Goal: Check status: Check status

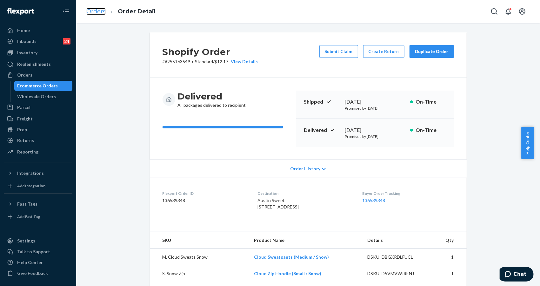
click at [94, 13] on link "Orders" at bounding box center [95, 11] width 19 height 7
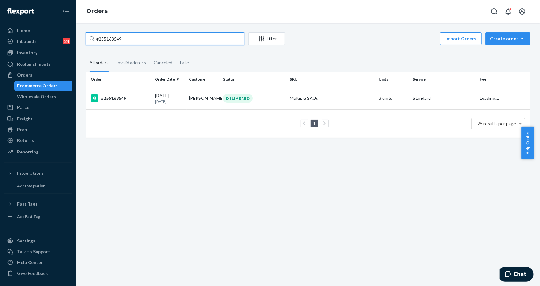
click at [160, 39] on input "#255163549" at bounding box center [165, 38] width 159 height 13
paste input "201977"
type input "#255201977"
click at [116, 96] on div "#255201977" at bounding box center [120, 98] width 59 height 8
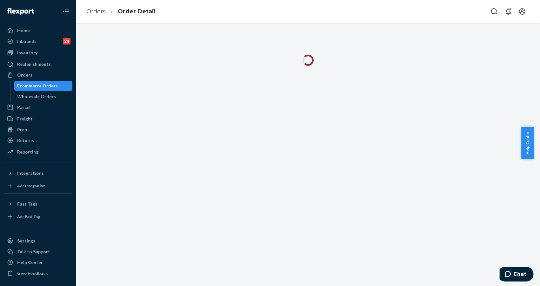
click at [495, 72] on div at bounding box center [308, 64] width 454 height 19
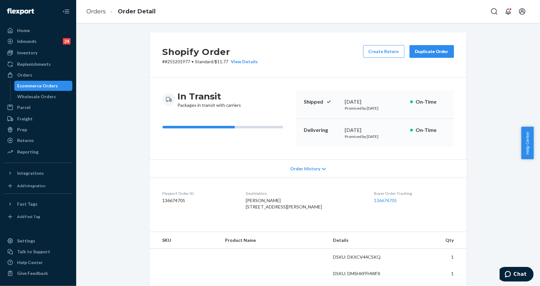
drag, startPoint x: 151, startPoint y: 140, endPoint x: 177, endPoint y: 135, distance: 27.0
click at [151, 140] on div "In Transit Packages in transit with carriers Shipped [DATE] Promised by [DATE] …" at bounding box center [308, 119] width 317 height 82
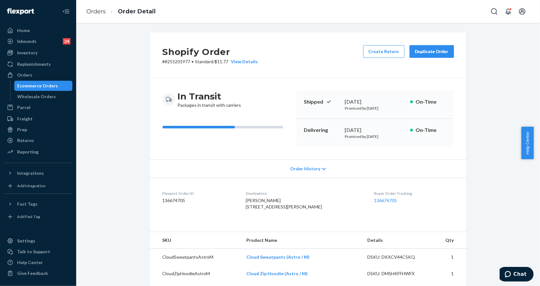
click at [389, 137] on p "Promised by [DATE]" at bounding box center [375, 136] width 60 height 5
click at [486, 83] on div "Shopify Order # #255201977 • Standard / $11.77 View Details Create Return Dupli…" at bounding box center [308, 253] width 454 height 442
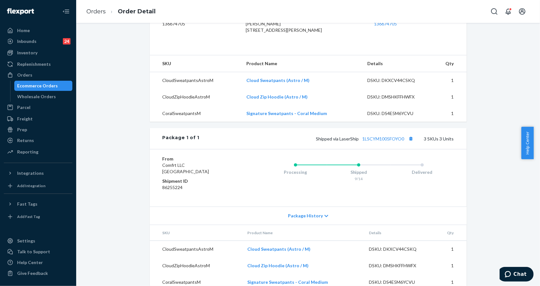
scroll to position [201, 0]
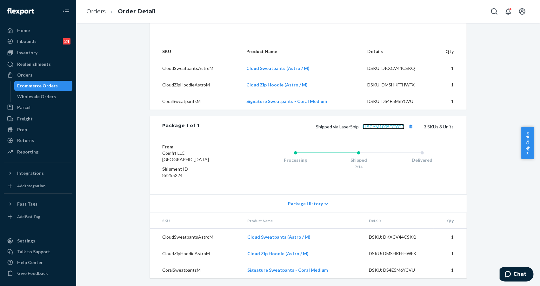
click at [384, 125] on link "1LSCYM1005FOYO0" at bounding box center [383, 126] width 42 height 5
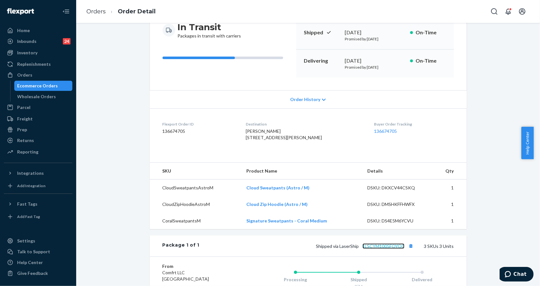
scroll to position [32, 0]
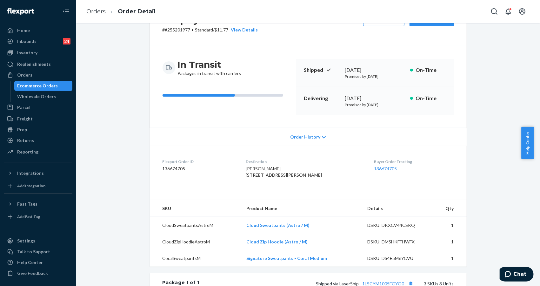
click at [368, 106] on p "Promised by [DATE]" at bounding box center [375, 104] width 60 height 5
click at [368, 105] on p "Promised by [DATE]" at bounding box center [375, 104] width 60 height 5
drag, startPoint x: 364, startPoint y: 104, endPoint x: 404, endPoint y: 105, distance: 40.0
click at [404, 105] on div "Delivering [DATE] Promised by [DATE] On-Time" at bounding box center [375, 101] width 158 height 28
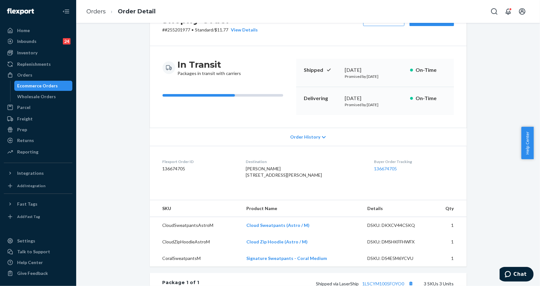
copy p "[DATE]"
click at [484, 104] on div "Shopify Order # #255201977 • Standard / $11.77 View Details Create Return Dupli…" at bounding box center [308, 222] width 454 height 442
click at [366, 105] on p "Promised by [DATE]" at bounding box center [375, 104] width 60 height 5
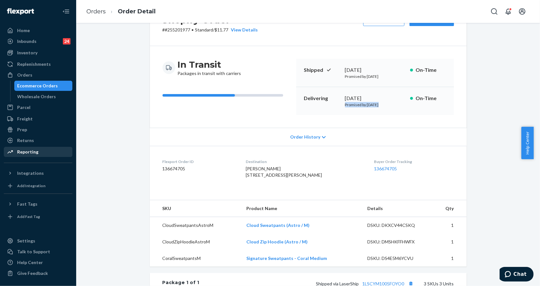
copy p "Promised by [DATE]"
drag, startPoint x: 483, startPoint y: 81, endPoint x: 429, endPoint y: 0, distance: 96.6
click at [483, 78] on div "Shopify Order # #255201977 • Standard / $11.77 View Details Create Return Dupli…" at bounding box center [308, 222] width 454 height 442
click at [36, 56] on div "Inventory" at bounding box center [37, 52] width 67 height 9
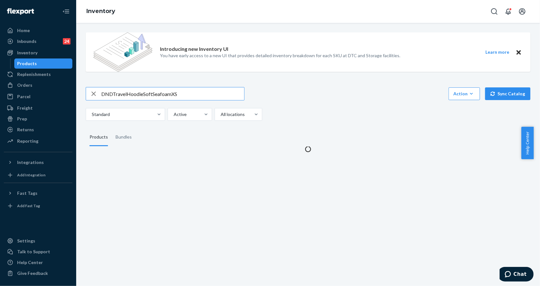
click at [113, 91] on input "DNDTravelHoodieSoftSeafoamXS" at bounding box center [172, 93] width 143 height 13
click at [128, 94] on input "DND TravelHoodieSoftSeafoamXS" at bounding box center [172, 93] width 143 height 13
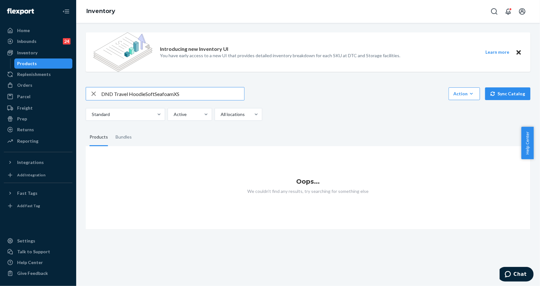
click at [144, 94] on input "DND Travel HoodieSoftSeafoamXS" at bounding box center [172, 93] width 143 height 13
drag, startPoint x: 155, startPoint y: 93, endPoint x: 183, endPoint y: 94, distance: 28.6
click at [155, 94] on input "DND Travel Hoodie SoftSeafoamXS" at bounding box center [172, 93] width 143 height 13
click at [175, 92] on input "DND Travel Hoodie Soft SeafoamXS" at bounding box center [172, 93] width 143 height 13
click at [469, 74] on div "Introducing new Inventory UI You have early access to a new UI that provides de…" at bounding box center [308, 53] width 445 height 52
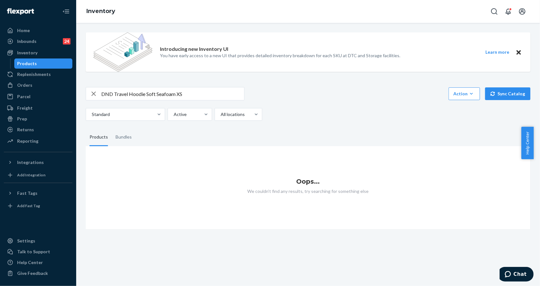
click at [201, 95] on input "DND Travel Hoodie Soft Seafoam XS" at bounding box center [172, 93] width 143 height 13
click at [205, 93] on input "DND Travel Hoodie Soft Seafoam XS" at bounding box center [172, 93] width 143 height 13
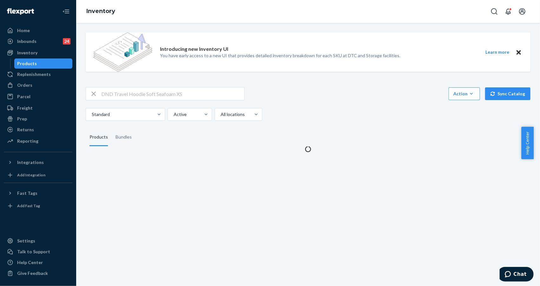
click at [293, 73] on div "Introducing new Inventory UI You have early access to a new UI that provides de…" at bounding box center [308, 53] width 445 height 52
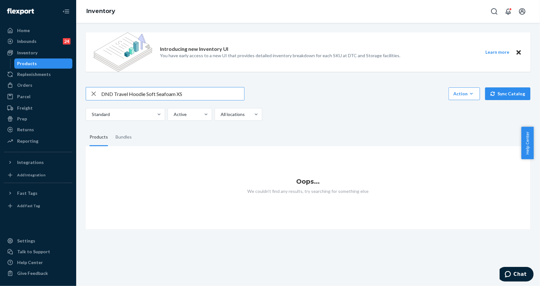
click at [150, 95] on input "DND Travel Hoodie Soft Seafoam XS" at bounding box center [172, 93] width 143 height 13
drag, startPoint x: 212, startPoint y: 93, endPoint x: 182, endPoint y: 92, distance: 29.8
click at [182, 92] on input "DND Travel Hoodie Seafoam XS" at bounding box center [172, 93] width 143 height 13
drag, startPoint x: 144, startPoint y: 93, endPoint x: 248, endPoint y: 93, distance: 104.1
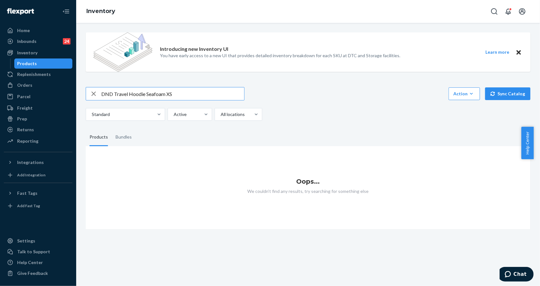
click at [248, 93] on div "DND Travel Hoodie Seafoam XS Action Create product Create bundle Bulk create pr…" at bounding box center [308, 93] width 445 height 13
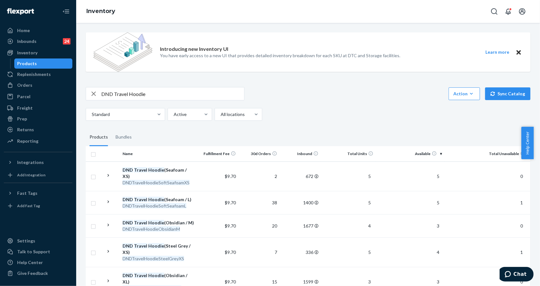
click at [171, 91] on input "DND Travel Hoodie" at bounding box center [172, 93] width 143 height 13
click at [171, 99] on input "DND Travel Hoodie Seafoam XS" at bounding box center [172, 93] width 143 height 13
drag, startPoint x: 165, startPoint y: 96, endPoint x: 177, endPoint y: 95, distance: 12.1
click at [177, 95] on input "DND Travel Hoodie Seafoam XS" at bounding box center [172, 93] width 143 height 13
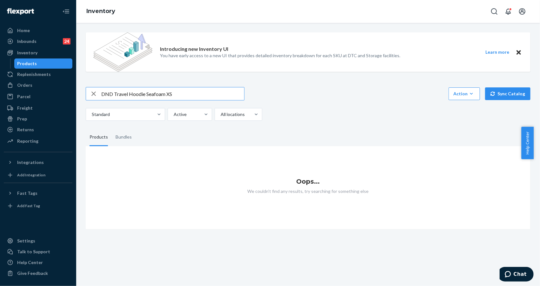
click at [190, 92] on input "DND Travel Hoodie Seafoam XS" at bounding box center [172, 93] width 143 height 13
click at [194, 86] on div "Introducing new Inventory UI You have early access to a new UI that provides de…" at bounding box center [308, 128] width 454 height 202
click at [191, 89] on input "DND Travel Hoodie Seafoam" at bounding box center [172, 93] width 143 height 13
click at [189, 94] on input "DND Travel Hoodie Seafoam" at bounding box center [172, 93] width 143 height 13
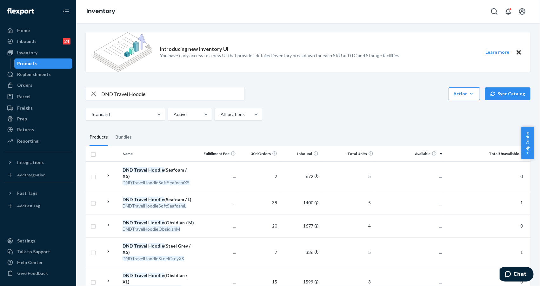
click at [362, 91] on div "DND Travel Hoodie Action Create product Create bundle Bulk create products Bulk…" at bounding box center [308, 93] width 445 height 13
drag, startPoint x: 462, startPoint y: 68, endPoint x: 456, endPoint y: 68, distance: 6.7
click at [462, 68] on div "Introducing new Inventory UI You have early access to a new UI that provides de…" at bounding box center [308, 51] width 445 height 39
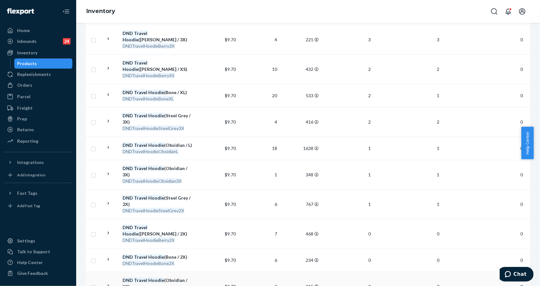
scroll to position [329, 0]
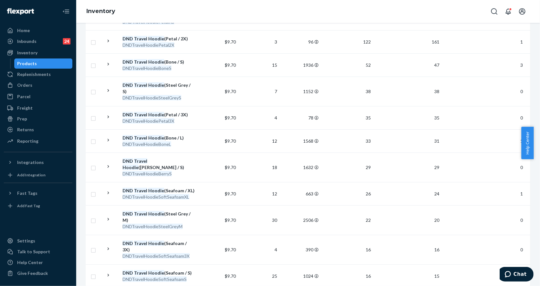
scroll to position [0, 0]
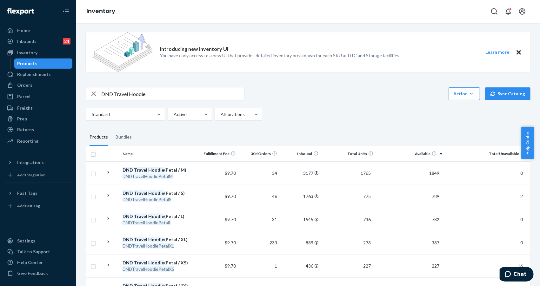
click at [178, 96] on input "DND Travel Hoodie" at bounding box center [172, 93] width 143 height 13
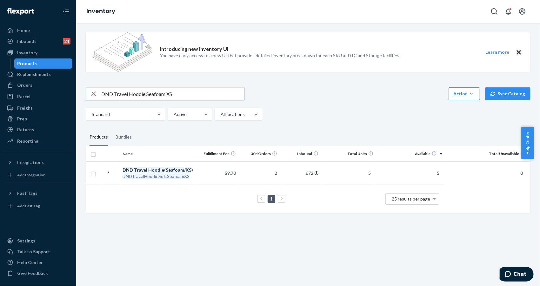
drag, startPoint x: 145, startPoint y: 94, endPoint x: 239, endPoint y: 94, distance: 93.6
click at [239, 94] on input "DND Travel Hoodie Seafoam XS" at bounding box center [172, 93] width 143 height 13
type input "DND Travel Hoodie [PERSON_NAME] M"
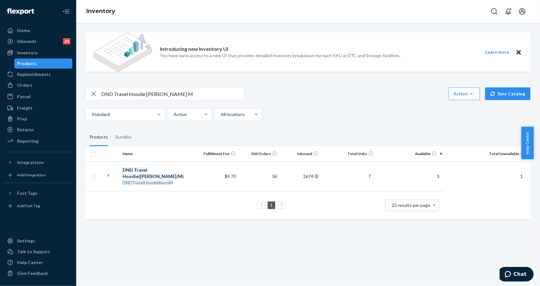
click at [486, 70] on div "Introducing new Inventory UI You have early access to a new UI that provides de…" at bounding box center [308, 51] width 445 height 39
click at [494, 253] on div "Introducing new Inventory UI You have early access to a new UI that provides de…" at bounding box center [308, 154] width 464 height 263
drag, startPoint x: 484, startPoint y: 118, endPoint x: 469, endPoint y: 77, distance: 43.4
click at [481, 111] on div "Standard Active All locations" at bounding box center [306, 114] width 440 height 13
click at [34, 88] on div "Orders" at bounding box center [37, 85] width 67 height 9
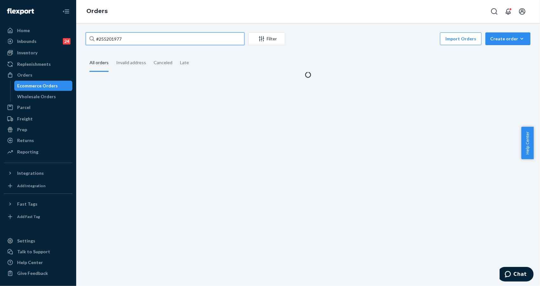
click at [157, 34] on input "#255201977" at bounding box center [165, 38] width 159 height 13
paste input "253054792"
type input "253054792"
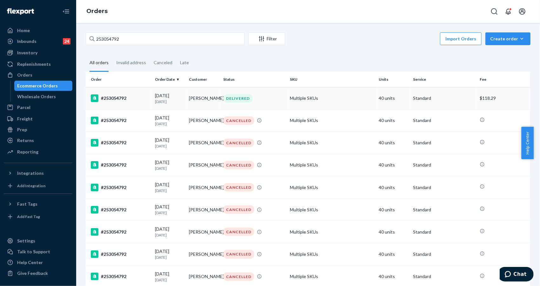
click at [112, 97] on div "#253054792" at bounding box center [120, 98] width 59 height 8
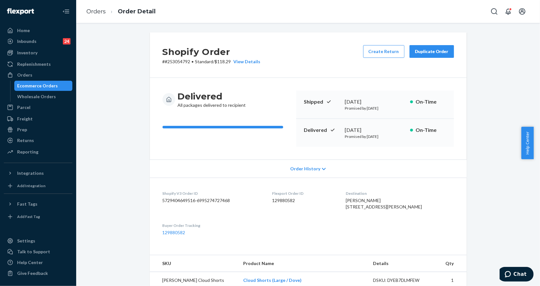
drag, startPoint x: 483, startPoint y: 62, endPoint x: 468, endPoint y: 49, distance: 19.8
click at [456, 248] on dl "Shopify V3 Order ID 5729404649516-6995274727468 Flexport Order ID 129880582 Des…" at bounding box center [308, 212] width 317 height 71
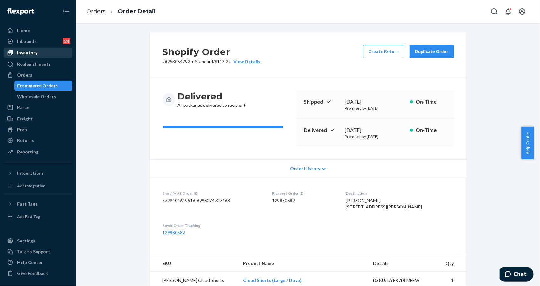
click at [29, 50] on div "Inventory" at bounding box center [27, 53] width 20 height 6
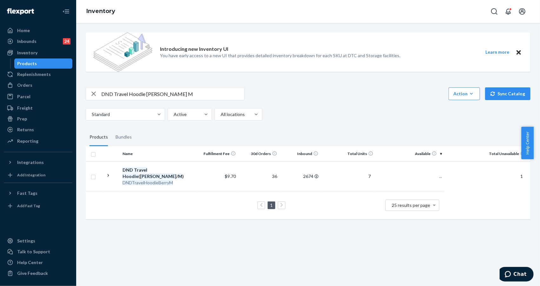
click at [465, 63] on div "Introducing new Inventory UI You have early access to a new UI that provides de…" at bounding box center [308, 51] width 445 height 39
click at [217, 90] on input "DND Travel Hoodie [PERSON_NAME] M" at bounding box center [172, 93] width 143 height 13
paste input "TravelHoodieSteelGrey2X"
click at [112, 91] on input "DNDTravelHoodieSteelGrey2X" at bounding box center [172, 93] width 143 height 13
click at [129, 94] on input "DND TravelHoodieSteelGrey2X" at bounding box center [172, 93] width 143 height 13
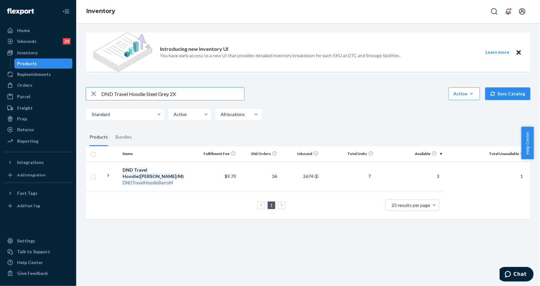
type input "DND Travel Hoodie Steel Grey 2X"
click at [454, 261] on div "Introducing new Inventory UI You have early access to a new UI that provides de…" at bounding box center [308, 154] width 464 height 263
click at [26, 84] on div "Orders" at bounding box center [24, 85] width 15 height 6
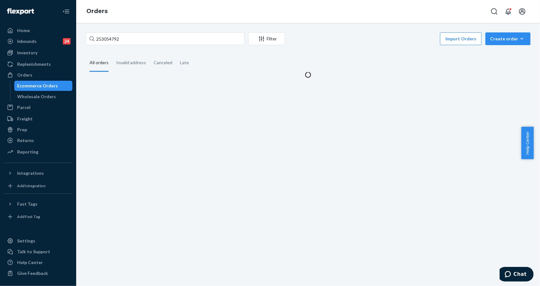
click at [163, 27] on div "253054792 Filter Import Orders Create order Ecommerce order Removal order All o…" at bounding box center [308, 154] width 464 height 263
click at [156, 38] on input "253054792" at bounding box center [165, 38] width 159 height 13
paste input "255278684"
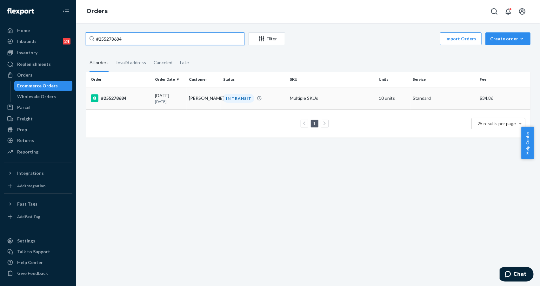
type input "#255278684"
click at [143, 99] on div "#255278684" at bounding box center [120, 98] width 59 height 8
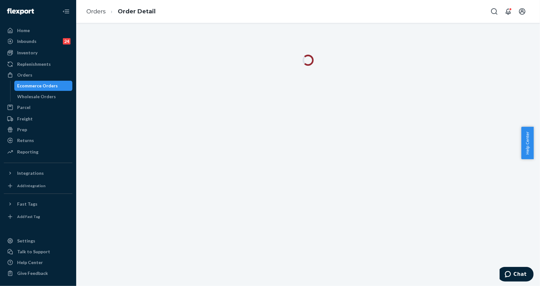
click at [506, 75] on div at bounding box center [308, 154] width 464 height 263
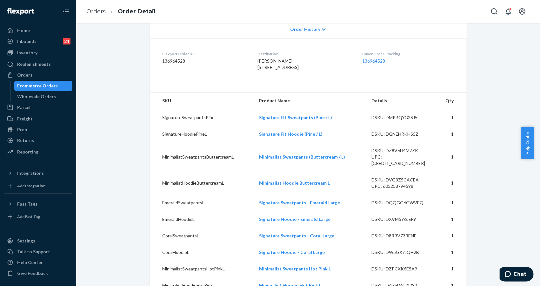
scroll to position [169, 0]
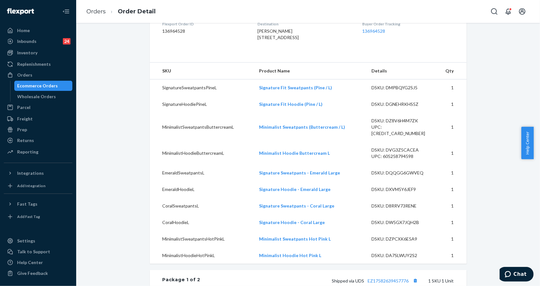
click at [489, 79] on div "Shopify Order # #255278684 • Standard / $34.86 View Details Create Return Dupli…" at bounding box center [308, 278] width 454 height 830
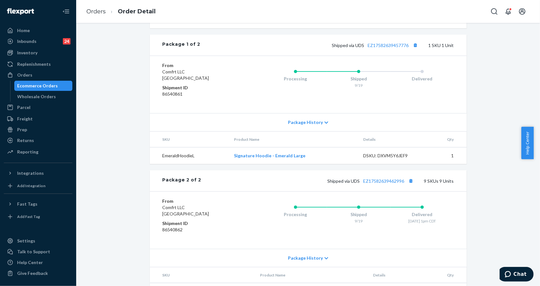
scroll to position [423, 0]
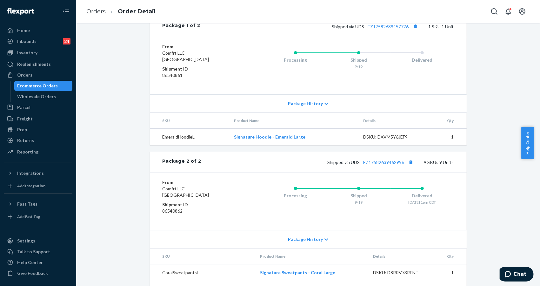
click at [502, 101] on div "Shopify Order # #255278684 • Standard / $34.86 View Details Create Return Dupli…" at bounding box center [308, 24] width 454 height 830
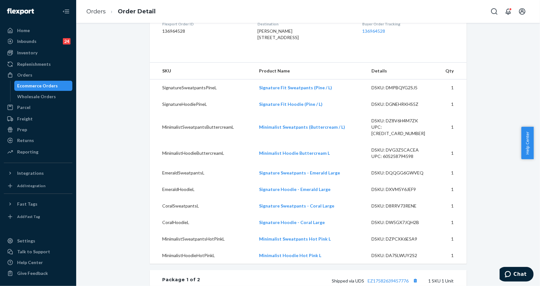
scroll to position [0, 0]
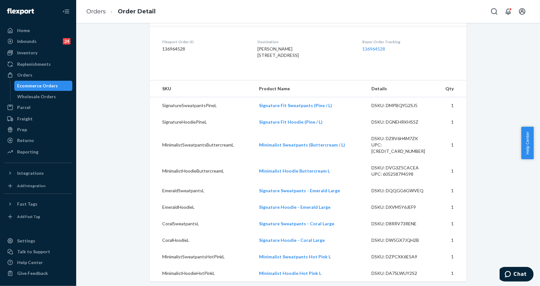
scroll to position [169, 0]
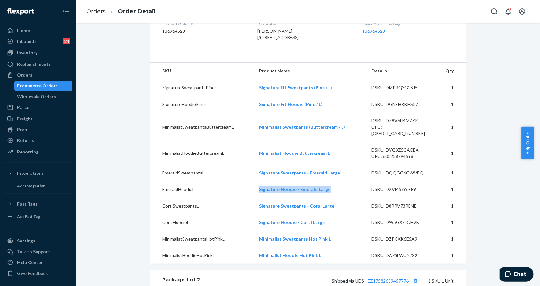
drag, startPoint x: 332, startPoint y: 196, endPoint x: 246, endPoint y: 196, distance: 86.6
click at [246, 196] on tr "EmeraldHoodieL Signature Hoodie - Emerald Large DSKU: DXVM5Y6JEF9 1" at bounding box center [308, 189] width 317 height 17
copy tr "Signature Hoodie - Emerald Large"
click at [477, 108] on div "Shopify Order # #255278684 • Standard / $34.86 View Details Create Return Dupli…" at bounding box center [308, 278] width 454 height 830
drag, startPoint x: 495, startPoint y: 34, endPoint x: 489, endPoint y: 51, distance: 17.6
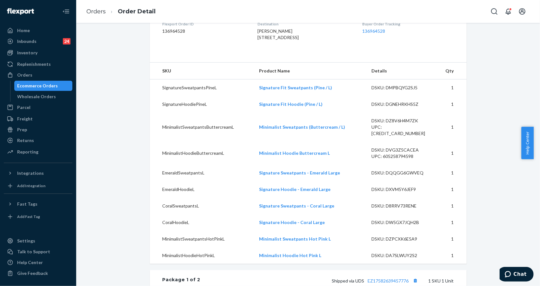
click at [495, 37] on div "Shopify Order # #255278684 • Standard / $34.86 View Details Create Return Dupli…" at bounding box center [308, 278] width 454 height 830
drag, startPoint x: 328, startPoint y: 195, endPoint x: 255, endPoint y: 192, distance: 73.7
click at [255, 192] on td "Signature Hoodie - Emerald Large" at bounding box center [310, 189] width 112 height 17
copy link "Signature Hoodie - Emerald Large"
drag, startPoint x: 486, startPoint y: 87, endPoint x: 459, endPoint y: 45, distance: 49.8
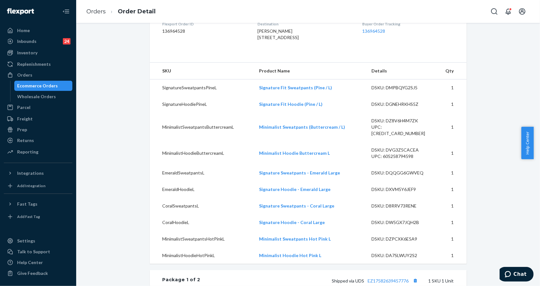
click at [486, 86] on div "Shopify Order # #255278684 • Standard / $34.86 View Details Create Return Dupli…" at bounding box center [308, 278] width 454 height 830
drag, startPoint x: 500, startPoint y: 108, endPoint x: 471, endPoint y: 83, distance: 38.6
click at [500, 107] on div "Shopify Order # #255278684 • Standard / $34.86 View Details Create Return Dupli…" at bounding box center [308, 278] width 454 height 830
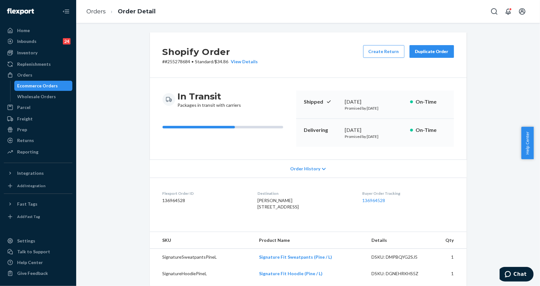
scroll to position [230, 0]
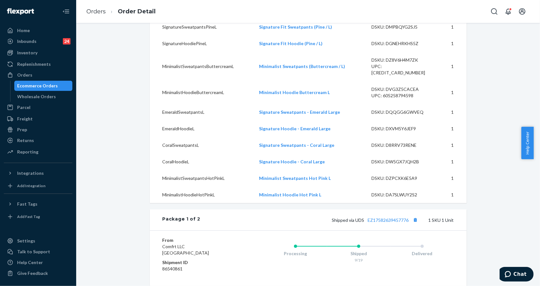
click at [511, 74] on div "Shopify Order # #255278684 • Standard / $34.86 View Details Create Return Dupli…" at bounding box center [308, 218] width 454 height 830
